Goal: Information Seeking & Learning: Learn about a topic

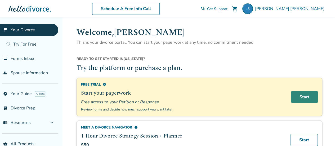
click at [301, 95] on link "Start" at bounding box center [304, 97] width 27 height 12
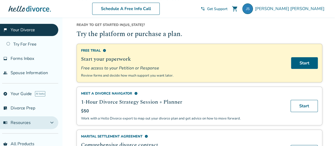
scroll to position [23, 0]
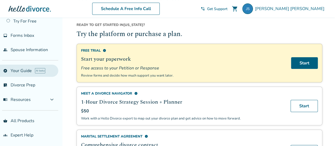
click at [14, 69] on link "explore Your Guide AI beta" at bounding box center [29, 71] width 58 height 12
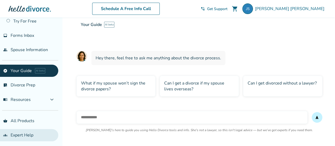
scroll to position [17, 0]
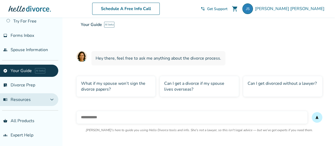
click at [51, 100] on span "expand_more" at bounding box center [52, 99] width 6 height 6
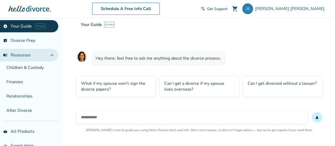
scroll to position [0, 0]
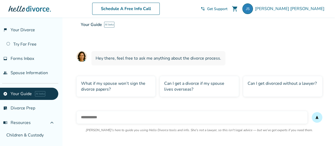
scroll to position [34, 0]
